Goal: Information Seeking & Learning: Learn about a topic

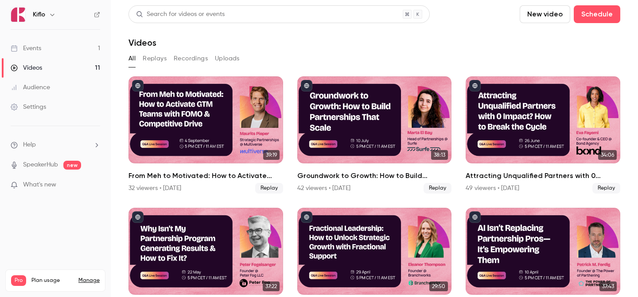
scroll to position [301, 0]
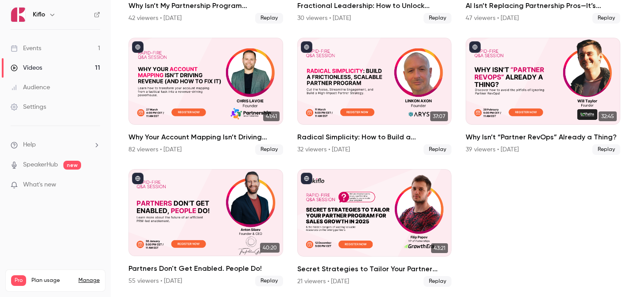
click at [70, 52] on link "Events 1" at bounding box center [55, 49] width 111 height 20
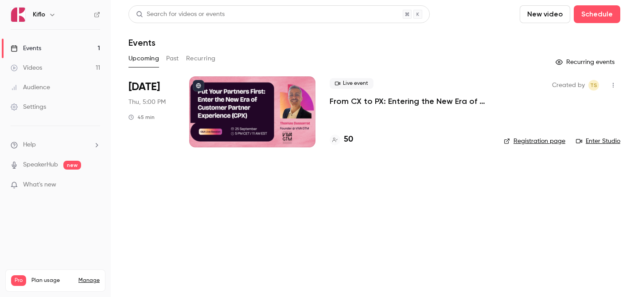
click at [81, 59] on link "Videos 11" at bounding box center [55, 68] width 111 height 20
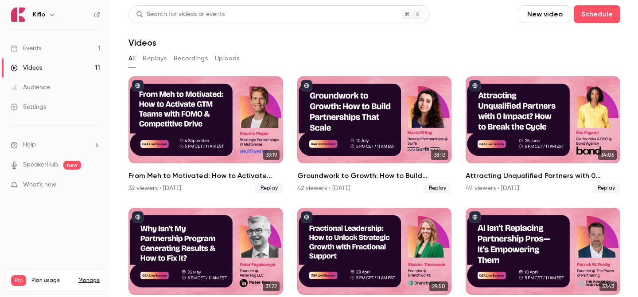
click at [67, 90] on link "Audience" at bounding box center [55, 88] width 111 height 20
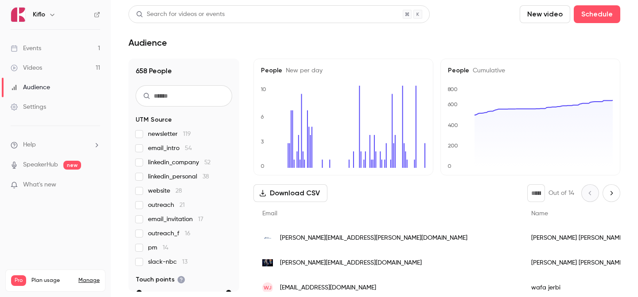
click at [55, 46] on link "Events 1" at bounding box center [55, 49] width 111 height 20
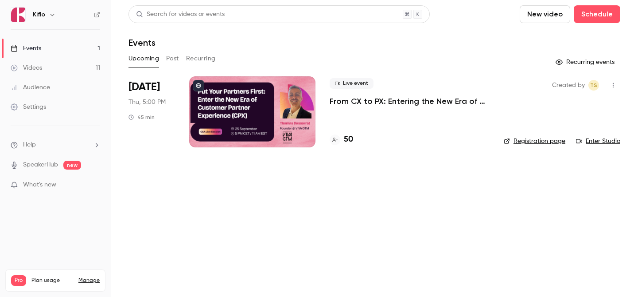
click at [86, 76] on link "Videos 11" at bounding box center [55, 68] width 111 height 20
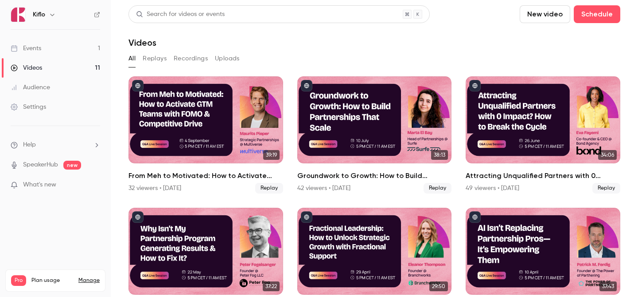
click at [78, 48] on link "Events 1" at bounding box center [55, 49] width 111 height 20
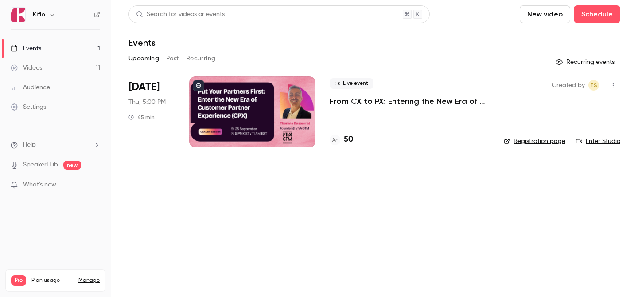
click at [175, 57] on button "Past" at bounding box center [172, 58] width 13 height 14
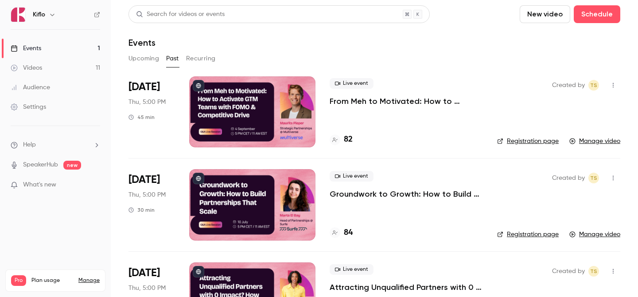
click at [152, 61] on button "Upcoming" at bounding box center [144, 58] width 31 height 14
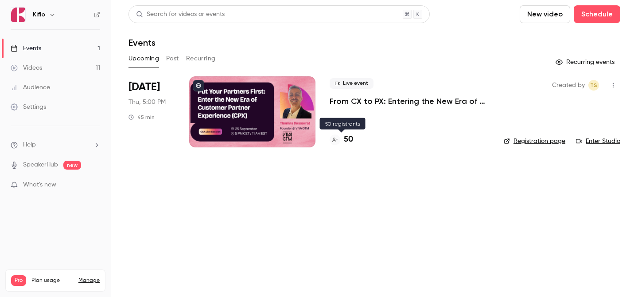
click at [349, 135] on h4 "50" at bounding box center [348, 139] width 9 height 12
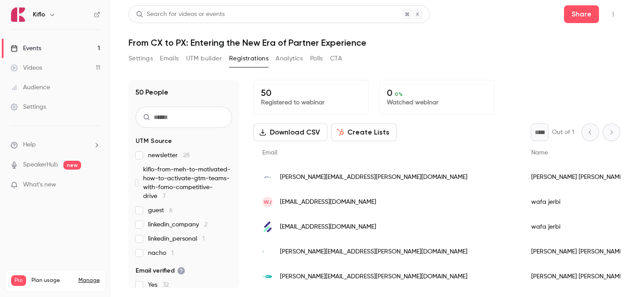
click at [144, 153] on label "newsletter 28" at bounding box center [184, 155] width 97 height 9
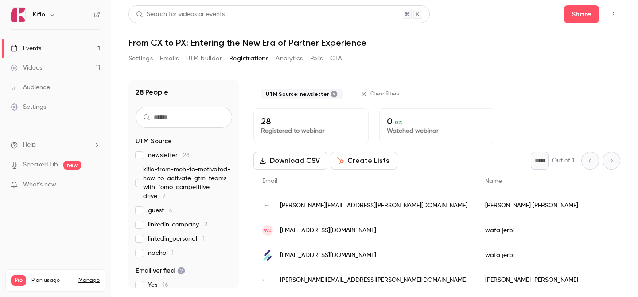
click at [144, 153] on label "newsletter 28" at bounding box center [184, 155] width 97 height 9
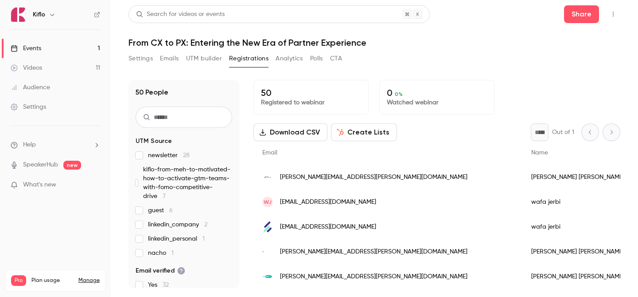
click at [85, 54] on link "Events 1" at bounding box center [55, 49] width 111 height 20
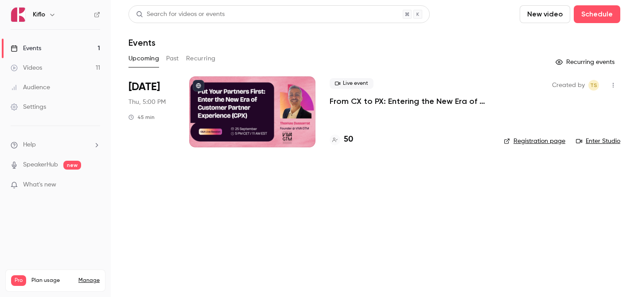
click at [82, 71] on link "Videos 11" at bounding box center [55, 68] width 111 height 20
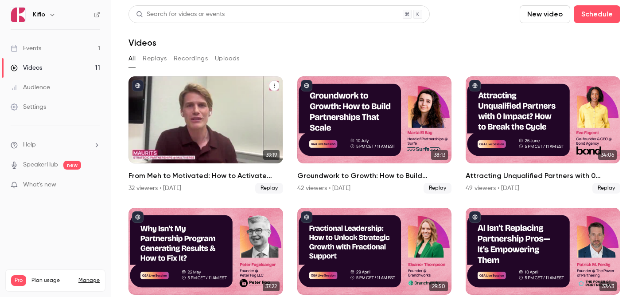
click at [225, 126] on div "From Meh to Motivated: How to Activate GTM Teams with FOMO & Competitive Drive" at bounding box center [206, 119] width 155 height 87
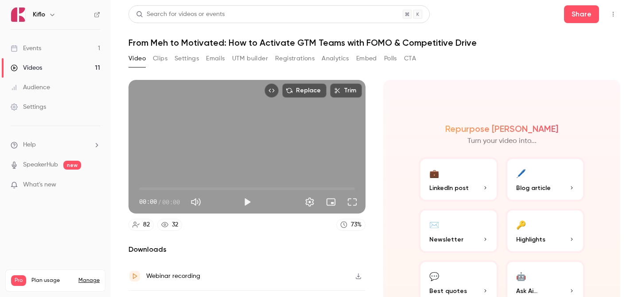
click at [297, 56] on button "Registrations" at bounding box center [294, 58] width 39 height 14
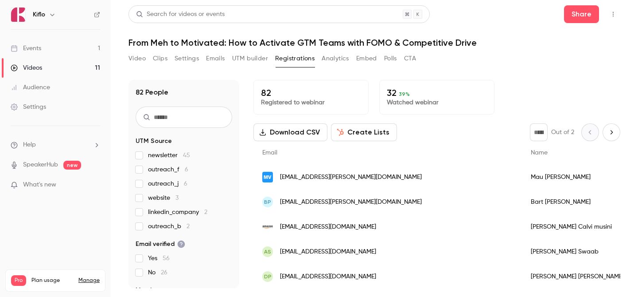
click at [73, 50] on link "Events 1" at bounding box center [55, 49] width 111 height 20
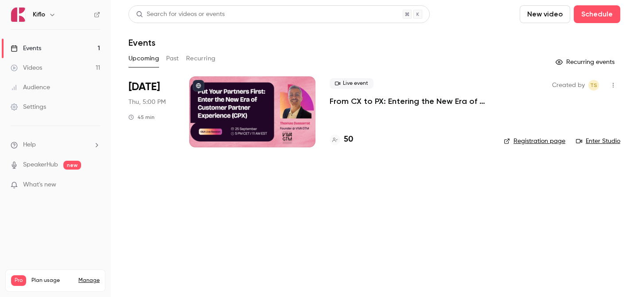
click at [355, 135] on div "50" at bounding box center [410, 139] width 160 height 12
click at [352, 138] on h4 "50" at bounding box center [348, 139] width 9 height 12
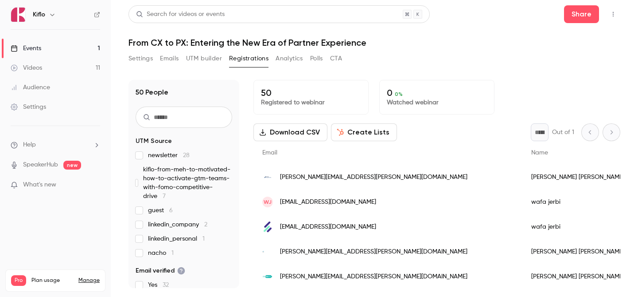
click at [186, 209] on label "guest 6" at bounding box center [184, 210] width 97 height 9
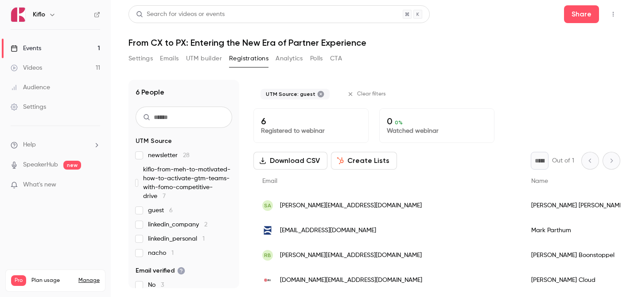
click at [186, 208] on label "guest 6" at bounding box center [184, 210] width 97 height 9
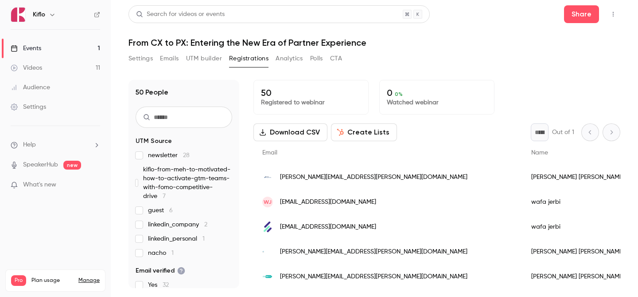
click at [188, 227] on span "linkedin_company 2" at bounding box center [177, 224] width 59 height 9
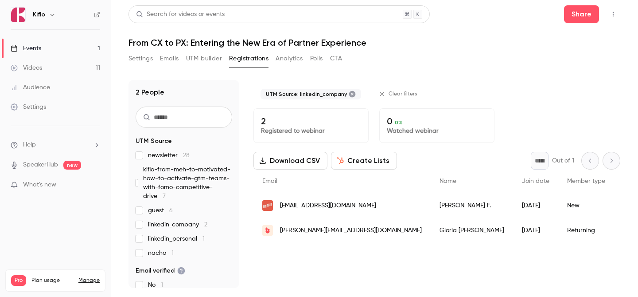
click at [188, 227] on span "linkedin_company 2" at bounding box center [177, 224] width 59 height 9
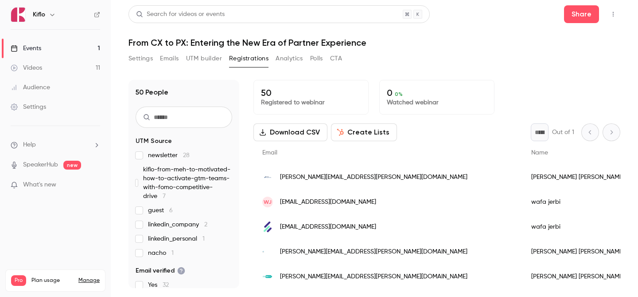
click at [188, 240] on span "linkedin_personal 1" at bounding box center [176, 238] width 57 height 9
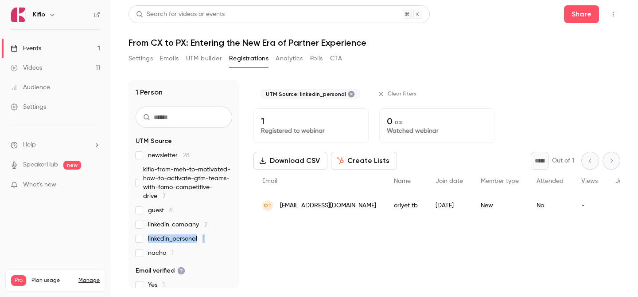
click at [188, 240] on span "linkedin_personal 1" at bounding box center [176, 238] width 57 height 9
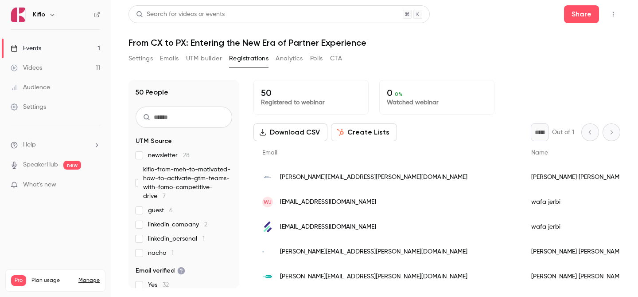
click at [162, 250] on span "nacho 1" at bounding box center [161, 252] width 26 height 9
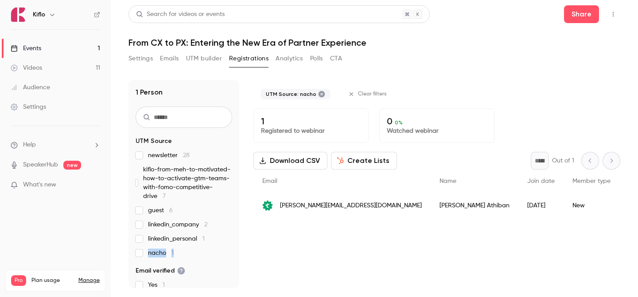
click at [162, 250] on span "nacho 1" at bounding box center [161, 252] width 26 height 9
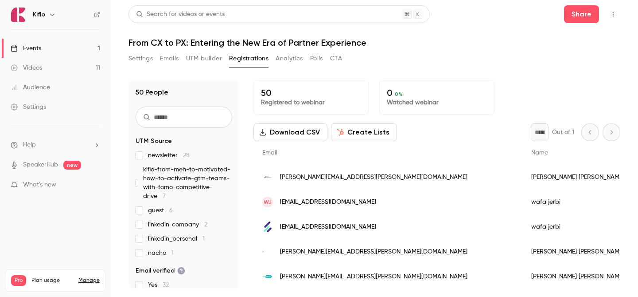
click at [163, 175] on span "kiflo-from-meh-to-motivated-how-to-activate-gtm-teams-with-fomo-competitive-dri…" at bounding box center [187, 182] width 89 height 35
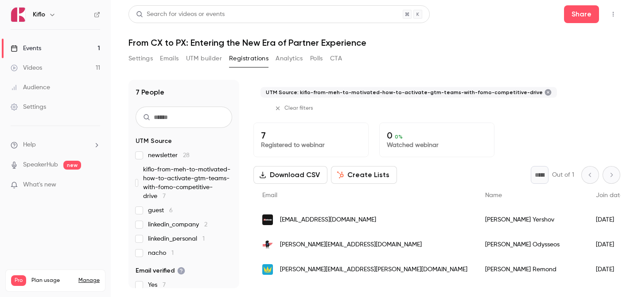
click at [163, 175] on span "kiflo-from-meh-to-motivated-how-to-activate-gtm-teams-with-fomo-competitive-dri…" at bounding box center [187, 182] width 89 height 35
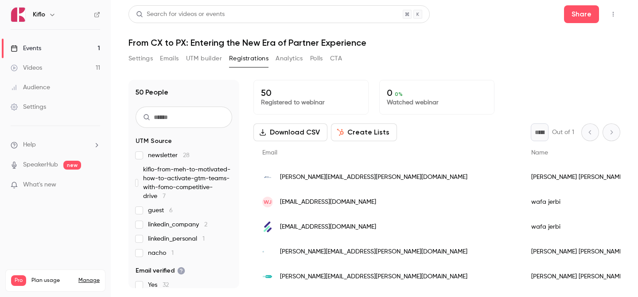
click at [59, 42] on link "Events 1" at bounding box center [55, 49] width 111 height 20
